Goal: Check status: Check status

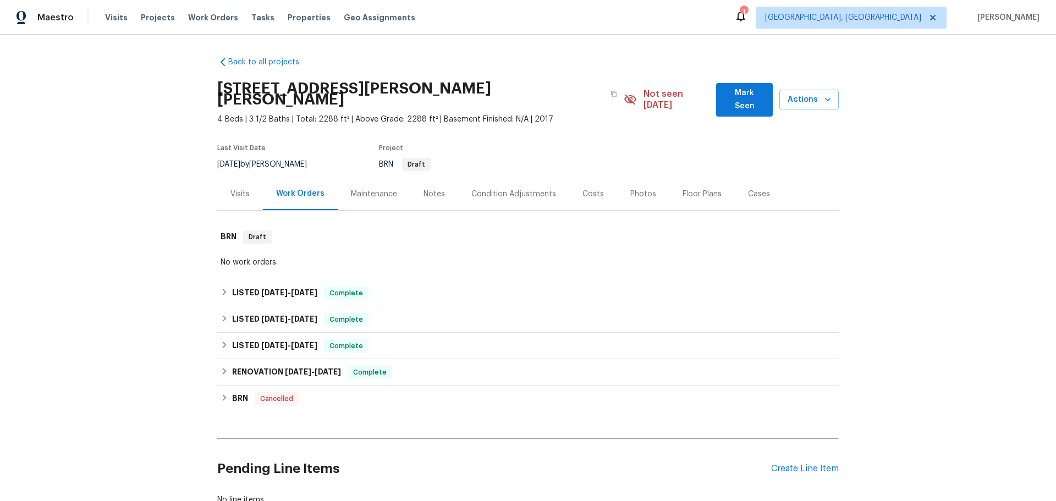
click at [582, 189] on div "Costs" at bounding box center [592, 194] width 21 height 11
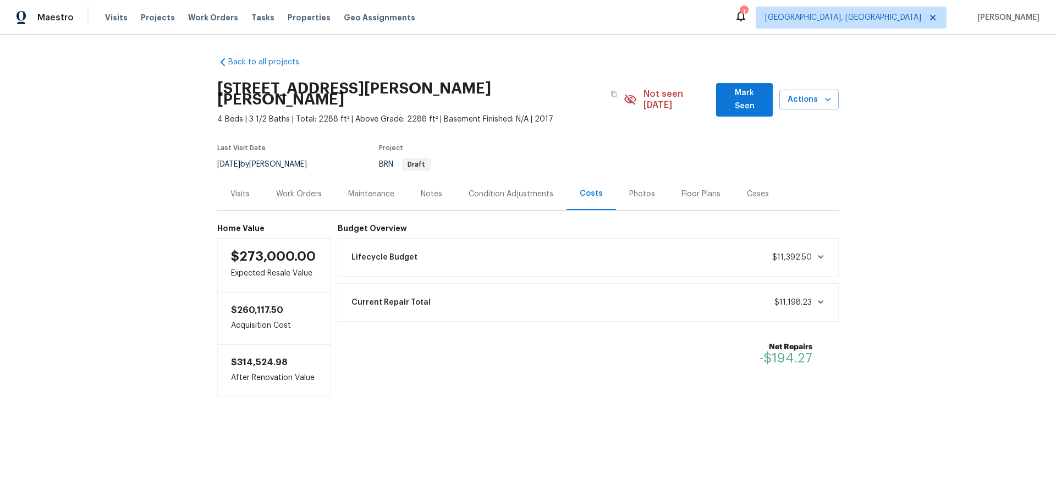
click at [382, 245] on div "Lifecycle Budget $11,392.50" at bounding box center [588, 257] width 487 height 24
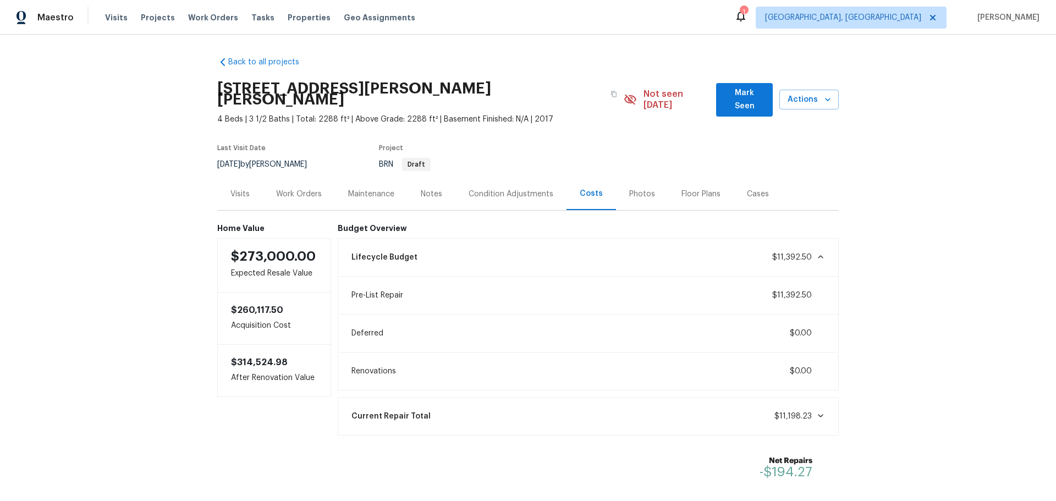
click at [351, 411] on span "Current Repair Total" at bounding box center [390, 416] width 79 height 11
click at [469, 189] on div "Condition Adjustments" at bounding box center [511, 194] width 85 height 11
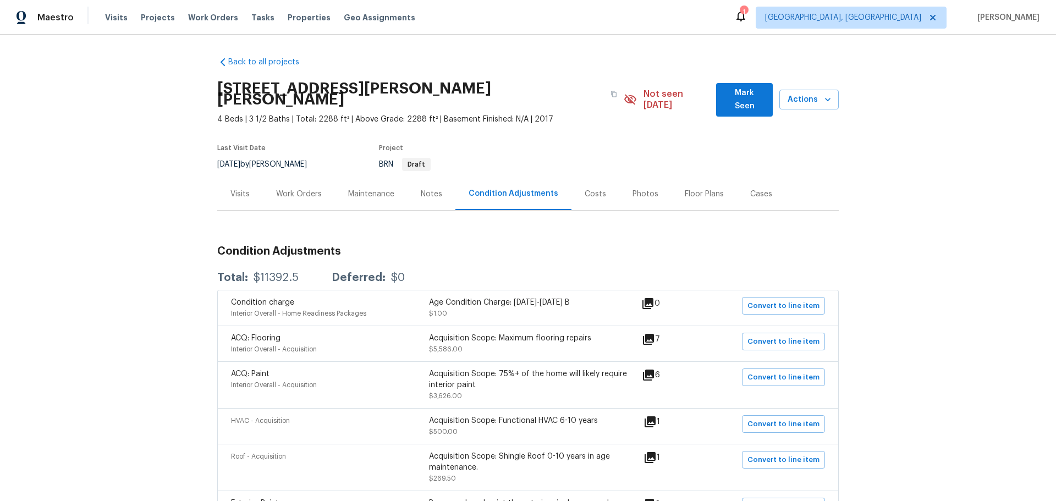
click at [222, 178] on div "Visits" at bounding box center [240, 194] width 46 height 32
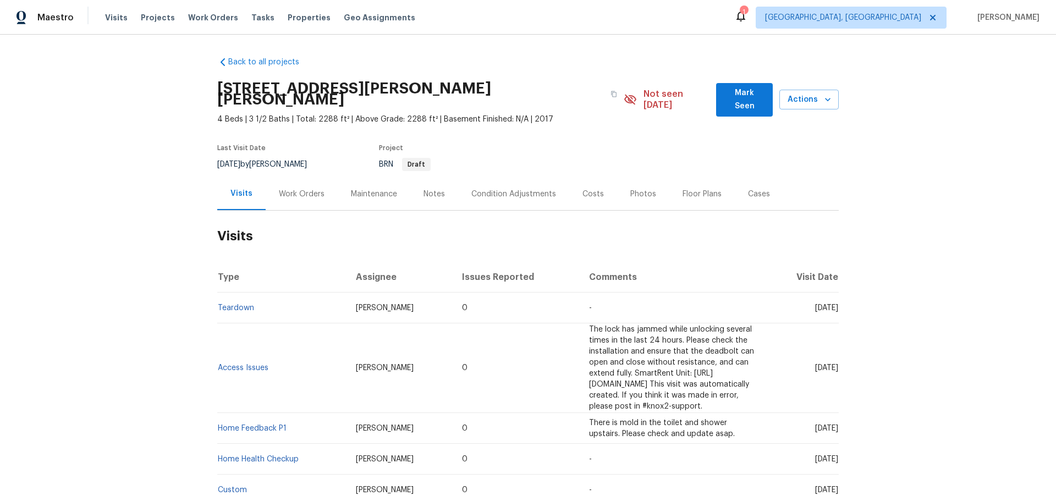
click at [885, 159] on div "Back to all projects [STREET_ADDRESS][PERSON_NAME][PERSON_NAME] 4 Beds | 3 1/2 …" at bounding box center [528, 268] width 1056 height 466
